Goal: Navigation & Orientation: Find specific page/section

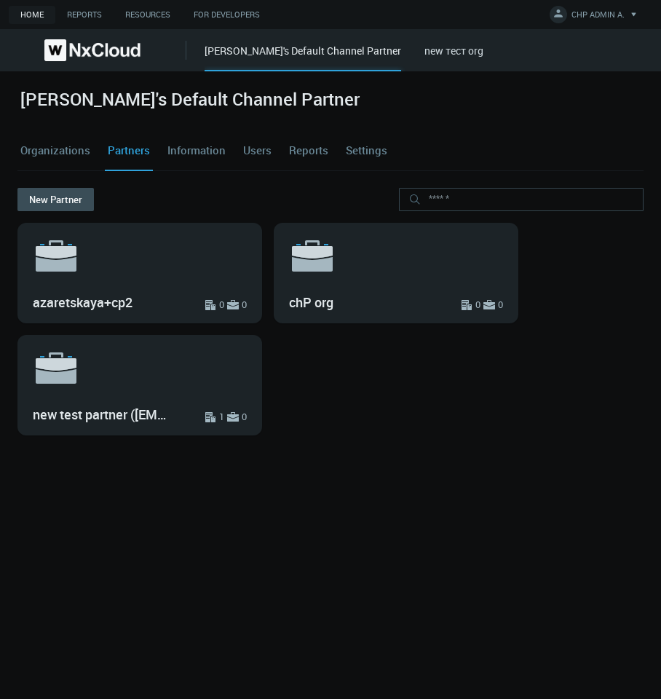
click at [451, 53] on link "new тест org" at bounding box center [453, 51] width 59 height 14
click at [64, 152] on link "Organizations" at bounding box center [55, 150] width 76 height 39
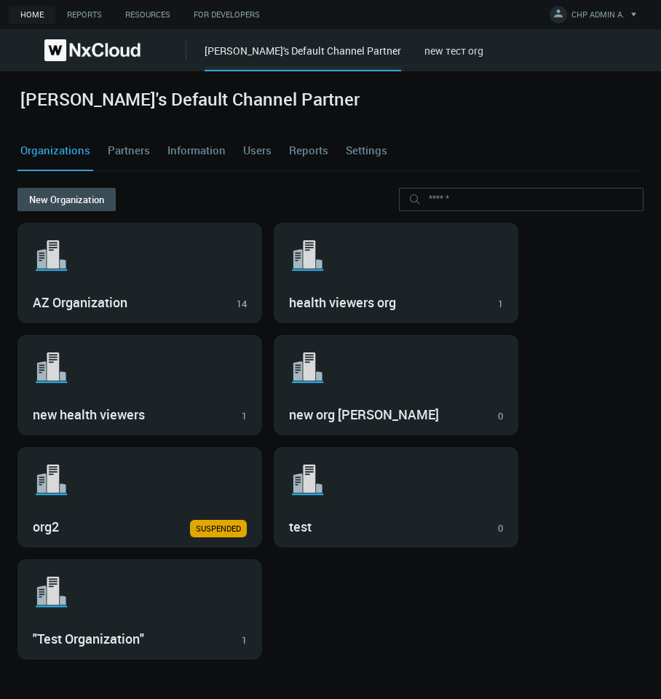
click at [260, 149] on link "Users" at bounding box center [257, 150] width 34 height 39
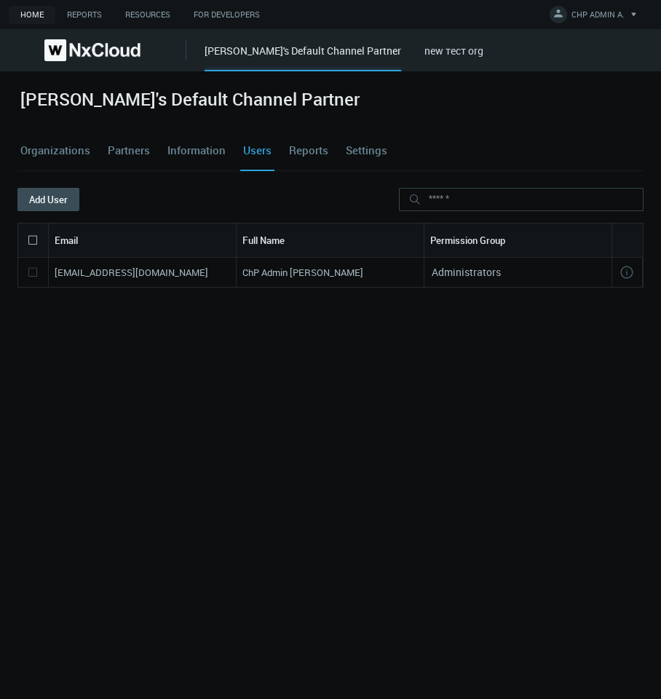
click at [425, 65] on div "[PERSON_NAME]'s Default Channel Partner new тест org" at bounding box center [433, 50] width 456 height 42
click at [435, 52] on link "new тест org" at bounding box center [453, 51] width 59 height 14
click at [362, 158] on link "Settings" at bounding box center [366, 150] width 47 height 39
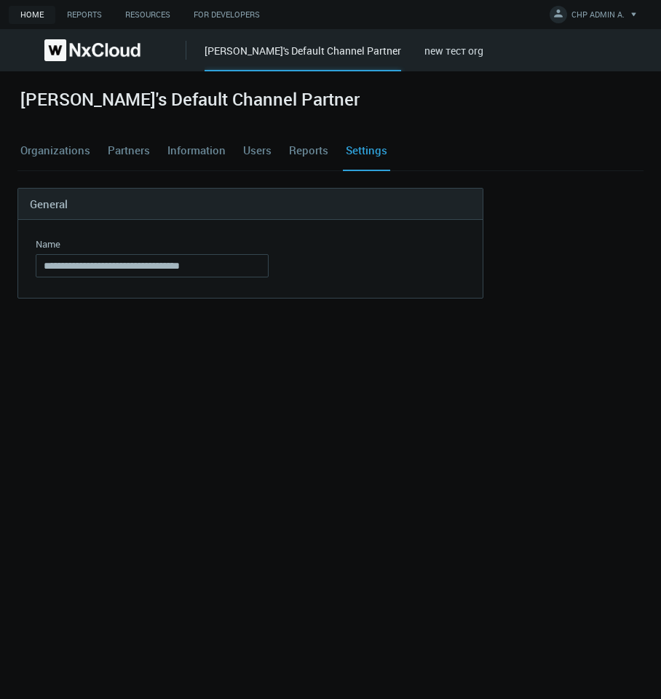
click at [72, 156] on link "Organizations" at bounding box center [55, 150] width 76 height 39
